Goal: Task Accomplishment & Management: Manage account settings

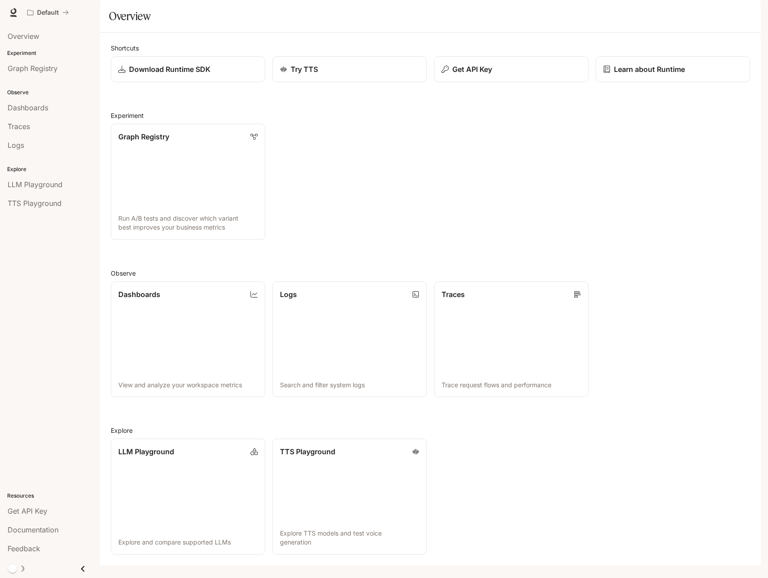
click at [751, 9] on img "button" at bounding box center [748, 12] width 13 height 13
click at [691, 71] on link "Billing" at bounding box center [686, 75] width 138 height 16
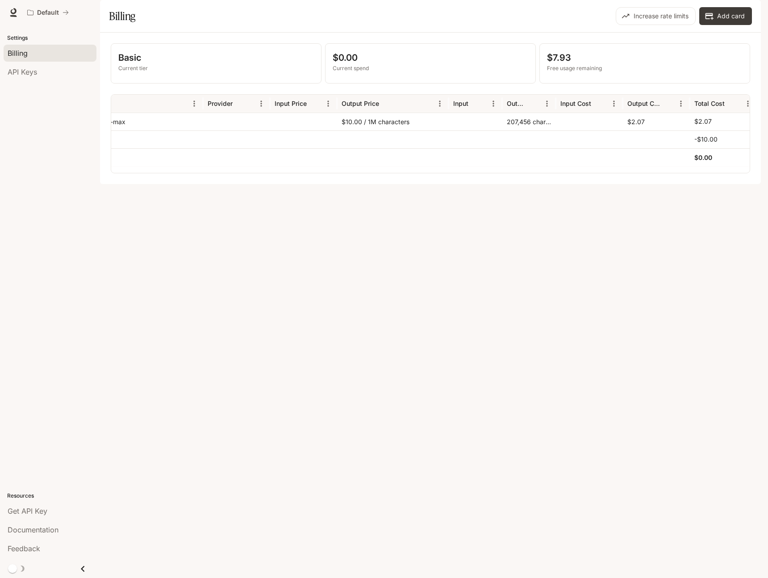
scroll to position [0, 92]
click at [339, 130] on div "$10.00 / 1M characters" at bounding box center [386, 122] width 112 height 18
click at [365, 130] on div "$10.00 / 1M characters" at bounding box center [386, 122] width 112 height 18
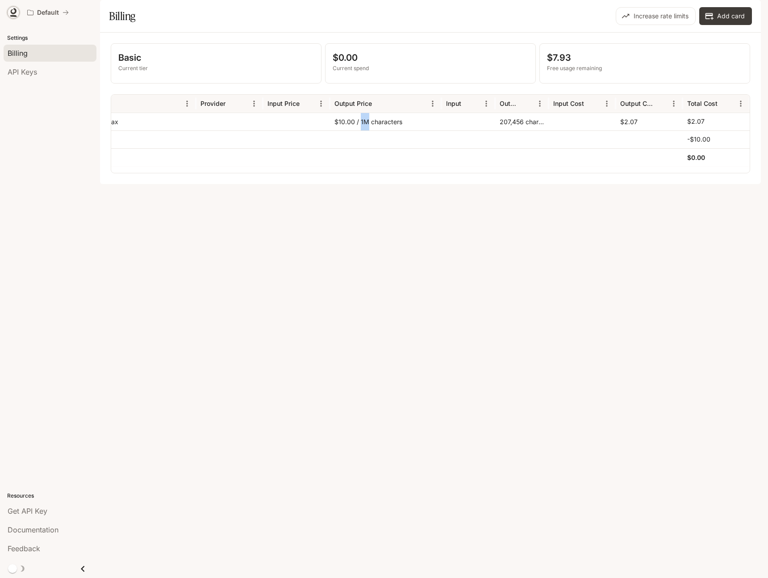
click at [12, 13] on icon at bounding box center [14, 11] width 6 height 6
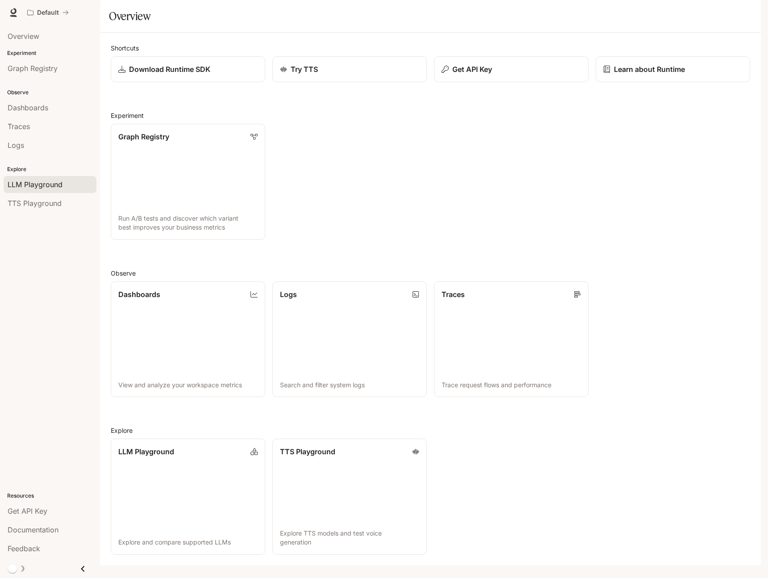
click at [46, 184] on span "LLM Playground" at bounding box center [35, 184] width 55 height 11
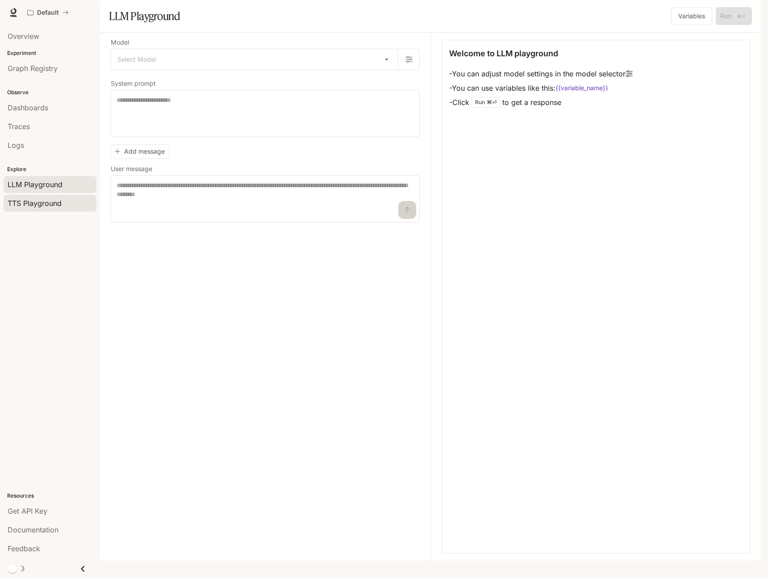
click at [50, 201] on span "TTS Playground" at bounding box center [35, 203] width 54 height 11
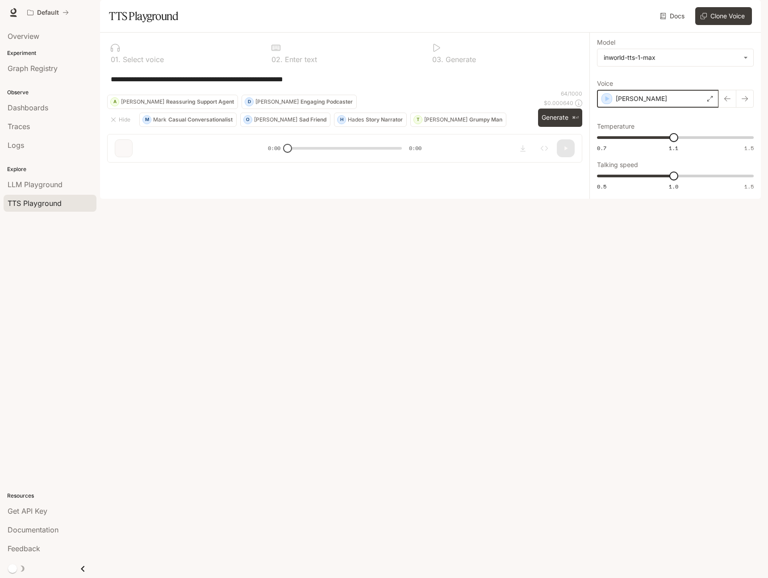
click at [606, 101] on icon "button" at bounding box center [608, 98] width 4 height 5
click at [424, 90] on div "**********" at bounding box center [344, 78] width 475 height 21
click at [438, 90] on div "**********" at bounding box center [344, 78] width 475 height 21
click at [65, 38] on div "Overview" at bounding box center [50, 36] width 85 height 11
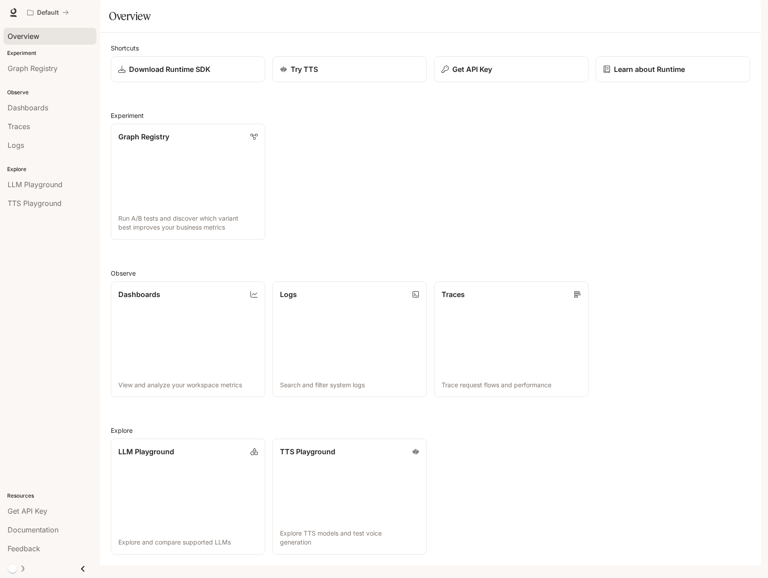
click at [65, 38] on div "Overview" at bounding box center [50, 36] width 85 height 11
click at [47, 185] on span "LLM Playground" at bounding box center [35, 184] width 55 height 11
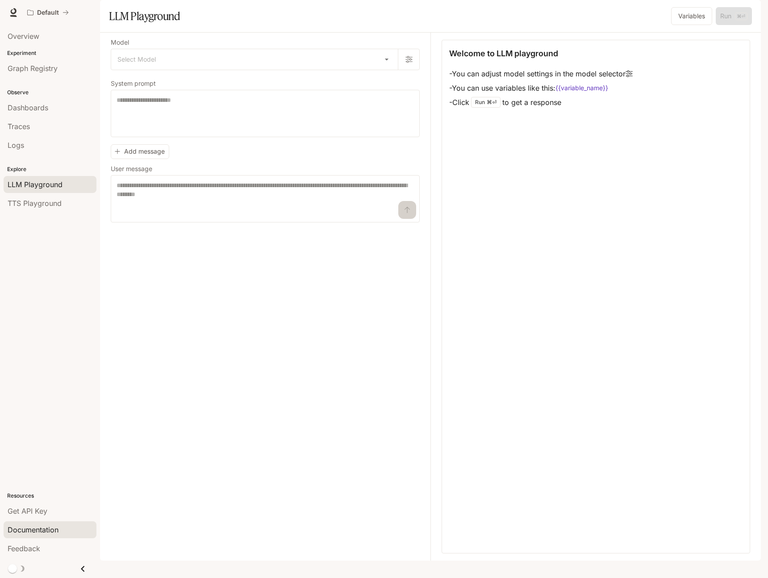
click at [70, 526] on div "Documentation" at bounding box center [50, 529] width 85 height 11
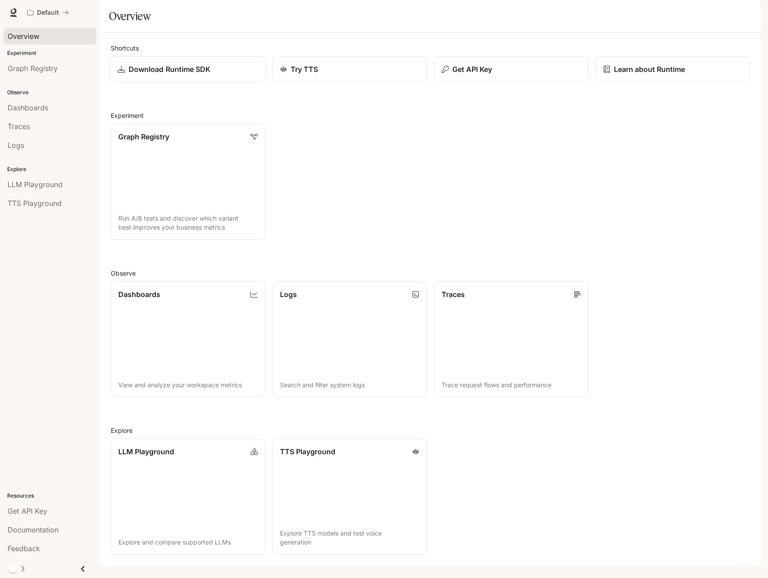
drag, startPoint x: 194, startPoint y: 99, endPoint x: 206, endPoint y: 96, distance: 12.5
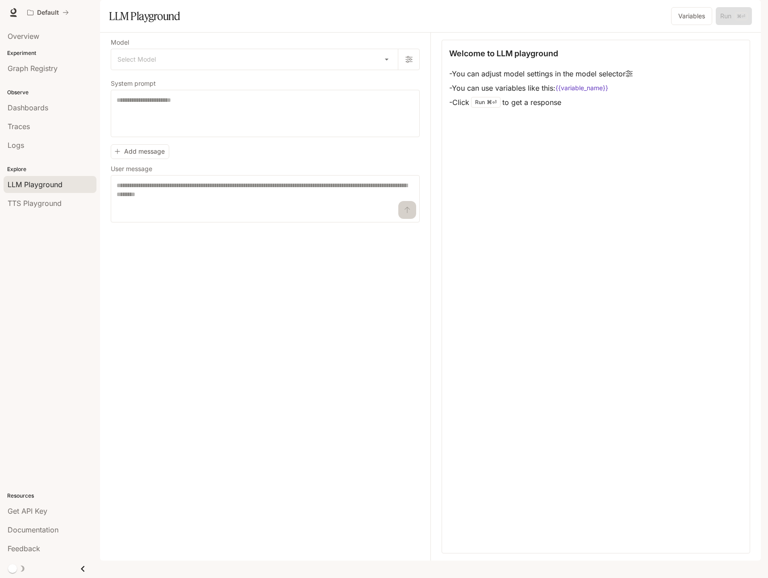
click at [744, 17] on button "button" at bounding box center [749, 13] width 18 height 18
click at [664, 71] on link "Billing" at bounding box center [686, 75] width 138 height 16
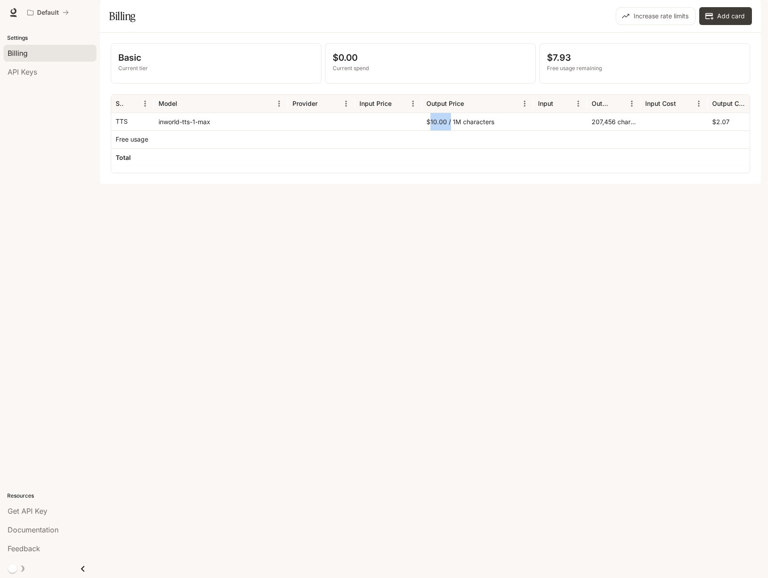
drag, startPoint x: 430, startPoint y: 146, endPoint x: 450, endPoint y: 146, distance: 19.6
click at [450, 130] on div "$10.00 / 1M characters" at bounding box center [478, 122] width 112 height 18
click at [451, 130] on div "$10.00 / 1M characters" at bounding box center [478, 122] width 112 height 18
click at [457, 130] on div "$10.00 / 1M characters" at bounding box center [478, 122] width 112 height 18
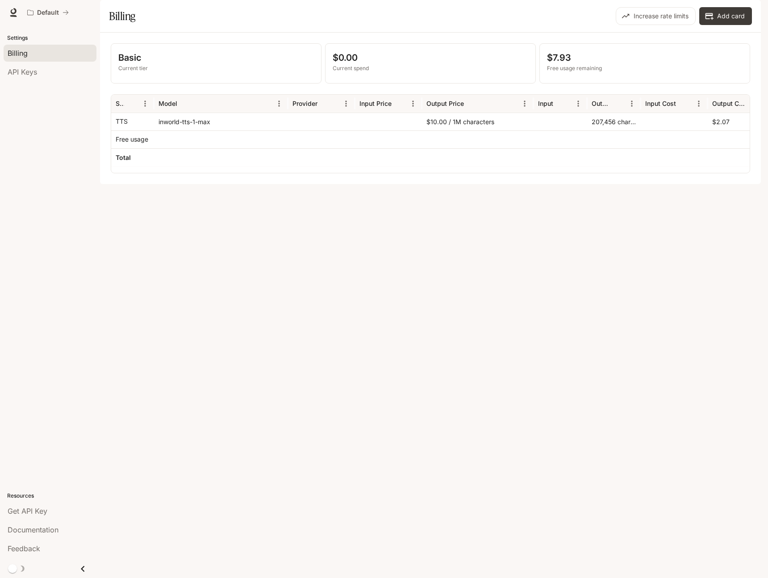
click at [454, 130] on div "$10.00 / 1M characters" at bounding box center [478, 122] width 112 height 18
click at [458, 130] on div "$10.00 / 1M characters" at bounding box center [478, 122] width 112 height 18
click at [457, 130] on div "$10.00 / 1M characters" at bounding box center [478, 122] width 112 height 18
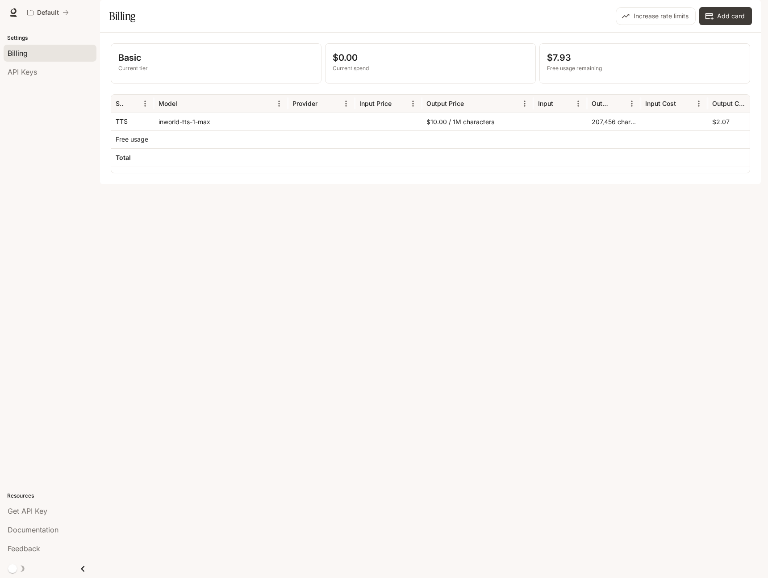
click at [455, 130] on div "$10.00 / 1M characters" at bounding box center [478, 122] width 112 height 18
click at [456, 130] on div "$10.00 / 1M characters" at bounding box center [478, 122] width 112 height 18
click at [454, 69] on div "$0.00 Current spend" at bounding box center [431, 63] width 210 height 39
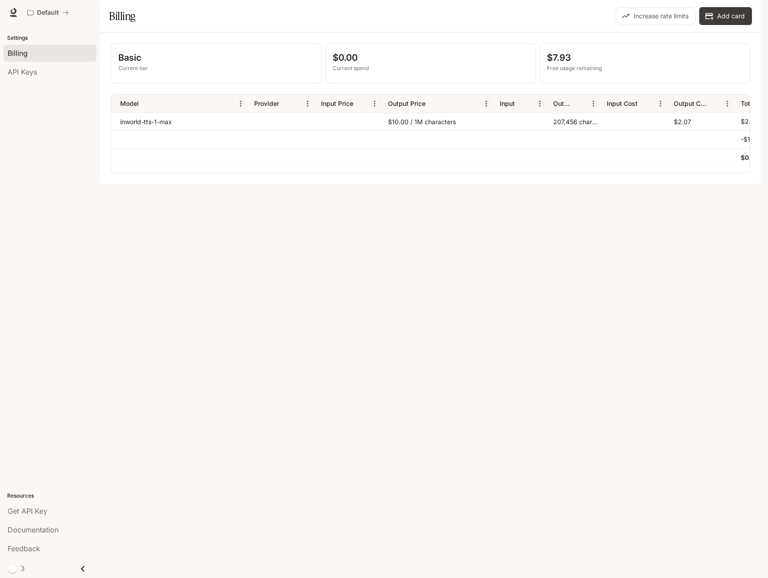
scroll to position [0, 92]
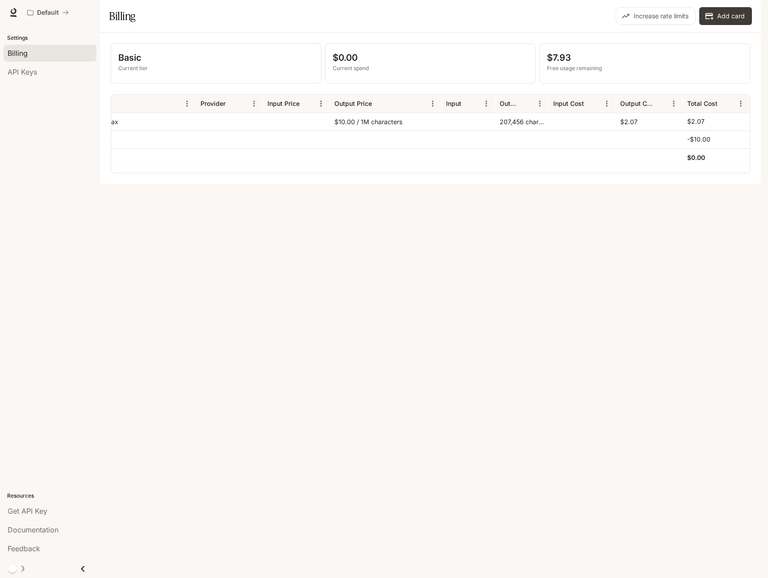
click at [526, 173] on div "Basic Current tier $0.00 Current spend $7.93 Free usage remaining Model Provide…" at bounding box center [430, 108] width 639 height 130
